Goal: Task Accomplishment & Management: Manage account settings

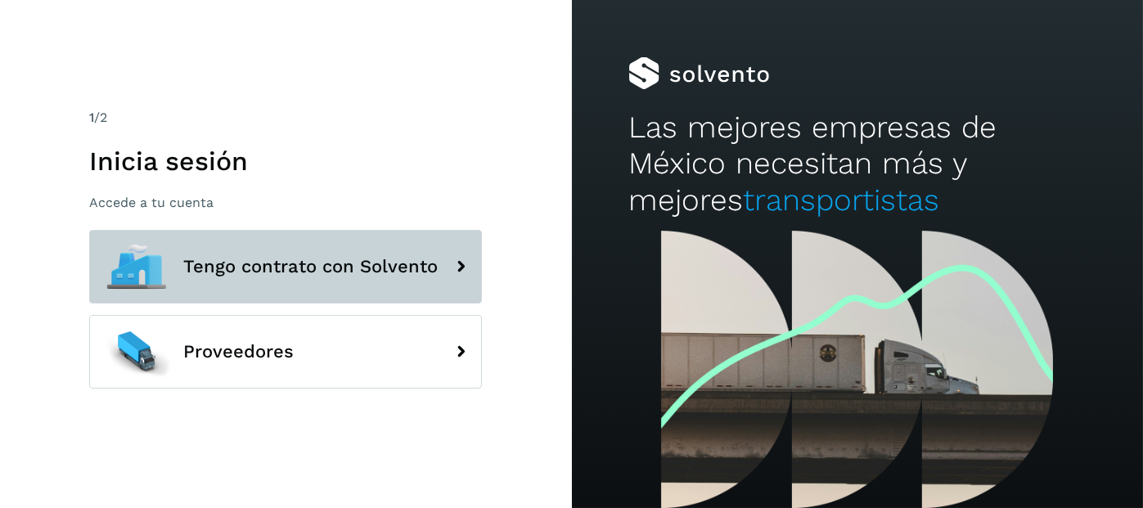
click at [300, 280] on button "Tengo contrato con Solvento" at bounding box center [285, 267] width 393 height 74
click at [297, 279] on button "Tengo contrato con Solvento" at bounding box center [285, 267] width 393 height 74
click at [456, 265] on icon at bounding box center [460, 266] width 33 height 33
click at [235, 267] on span "Tengo contrato con Solvento" at bounding box center [310, 267] width 254 height 20
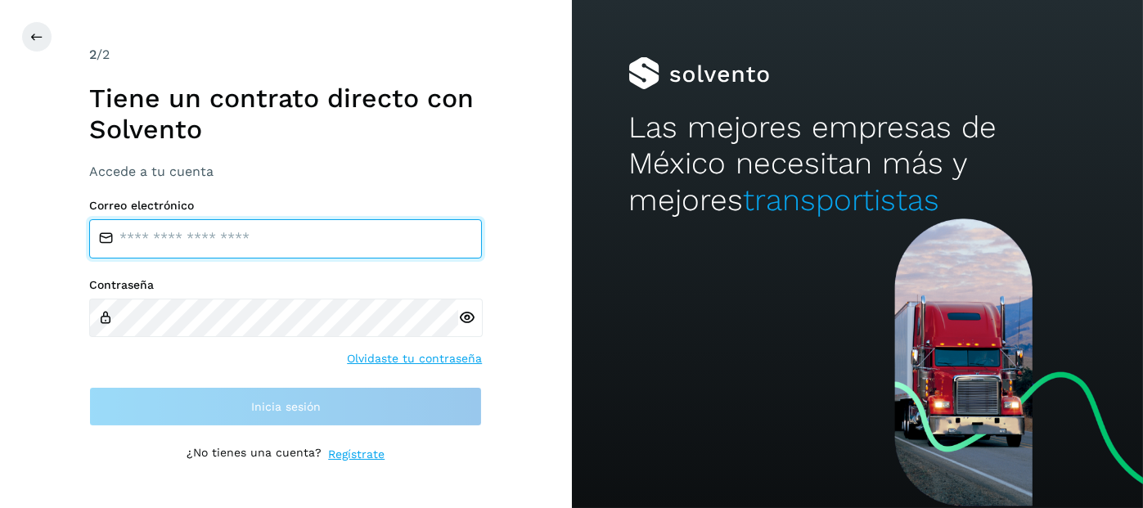
click at [249, 241] on input "email" at bounding box center [285, 238] width 393 height 39
type input "**********"
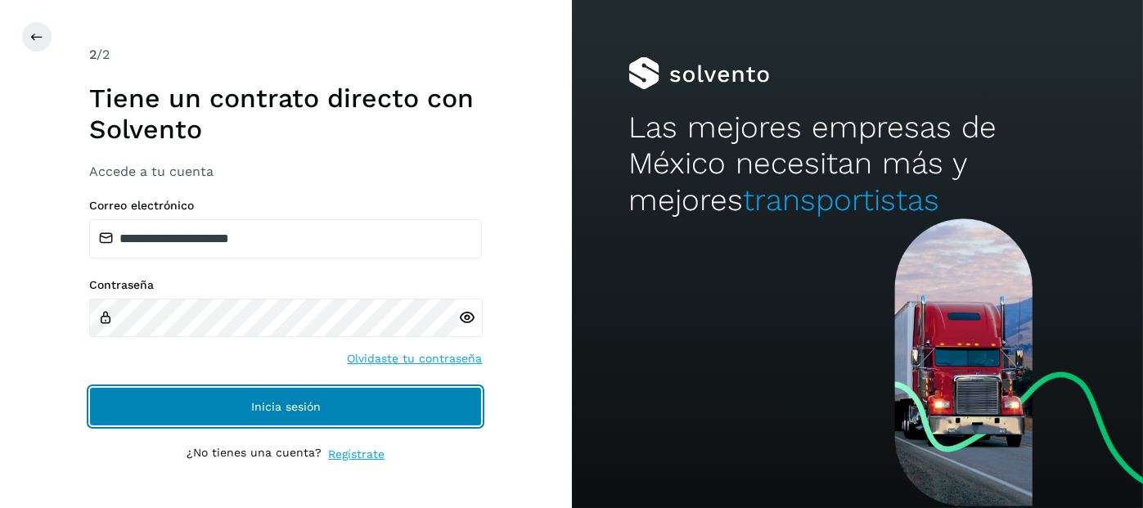
click at [253, 409] on span "Inicia sesión" at bounding box center [286, 406] width 70 height 11
click at [310, 411] on span "Inicia sesión" at bounding box center [286, 406] width 70 height 11
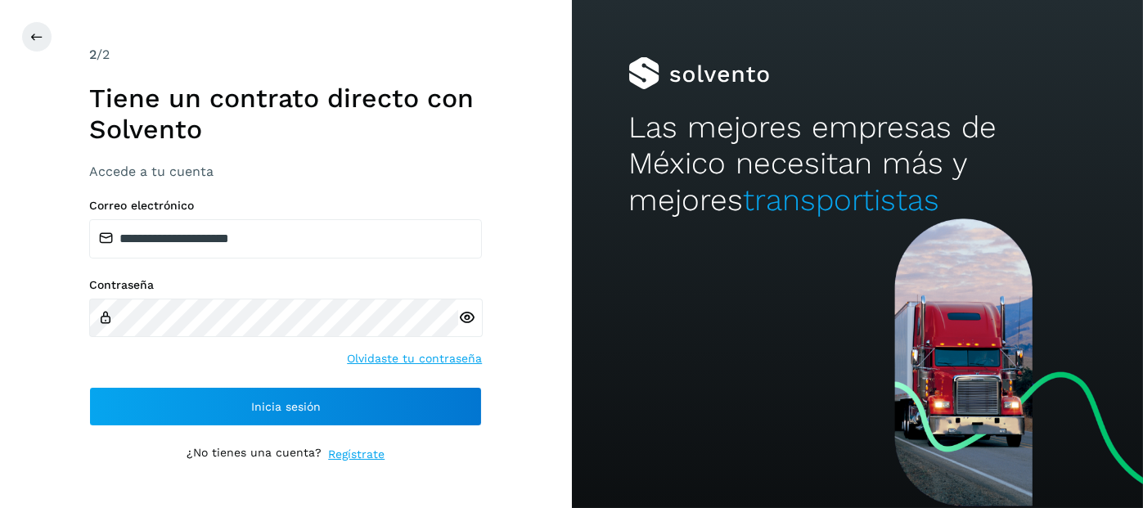
click at [462, 317] on icon at bounding box center [466, 317] width 17 height 17
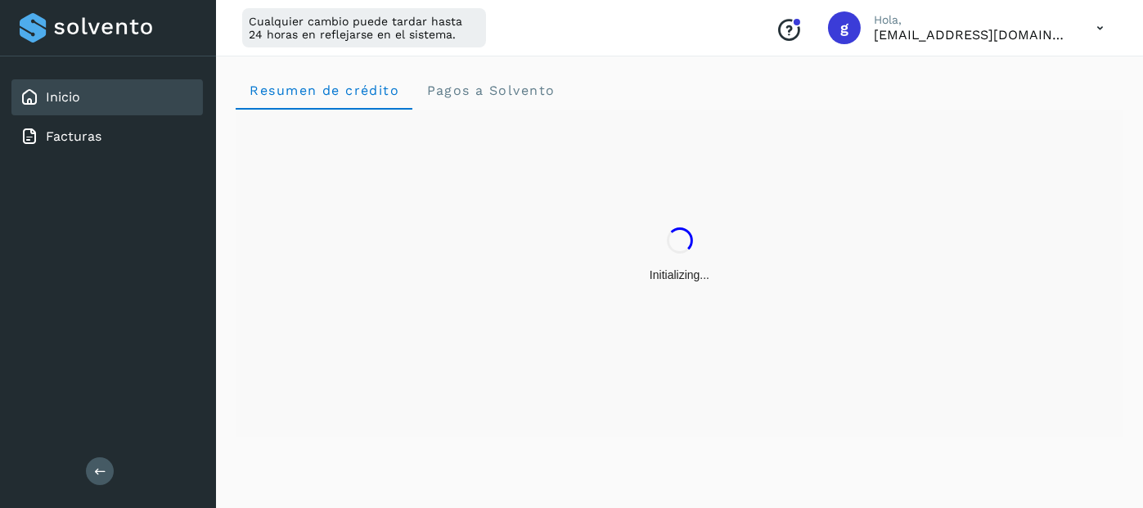
click at [100, 474] on icon at bounding box center [100, 471] width 12 height 12
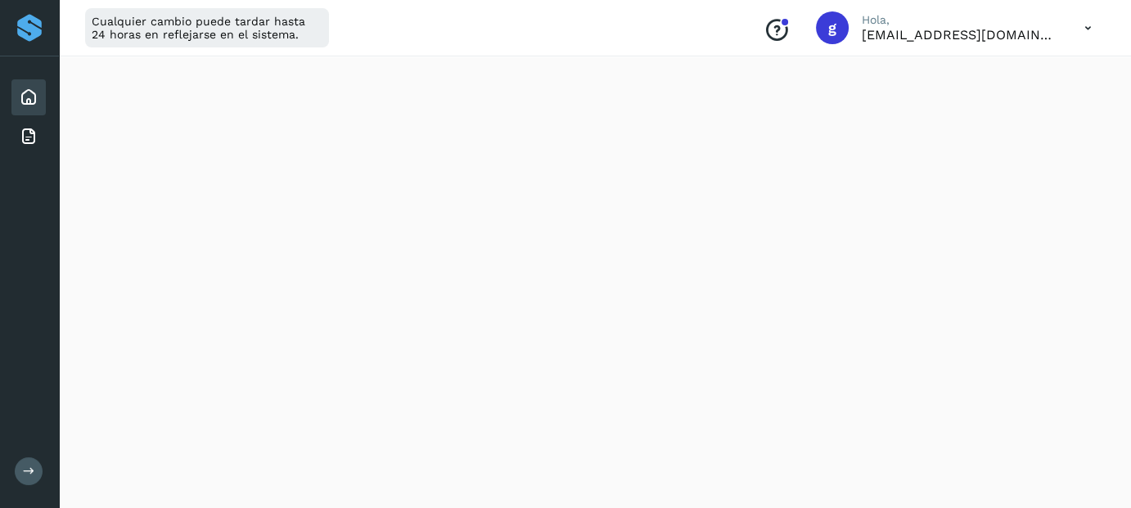
scroll to position [1073, 0]
